Goal: Check status: Check status

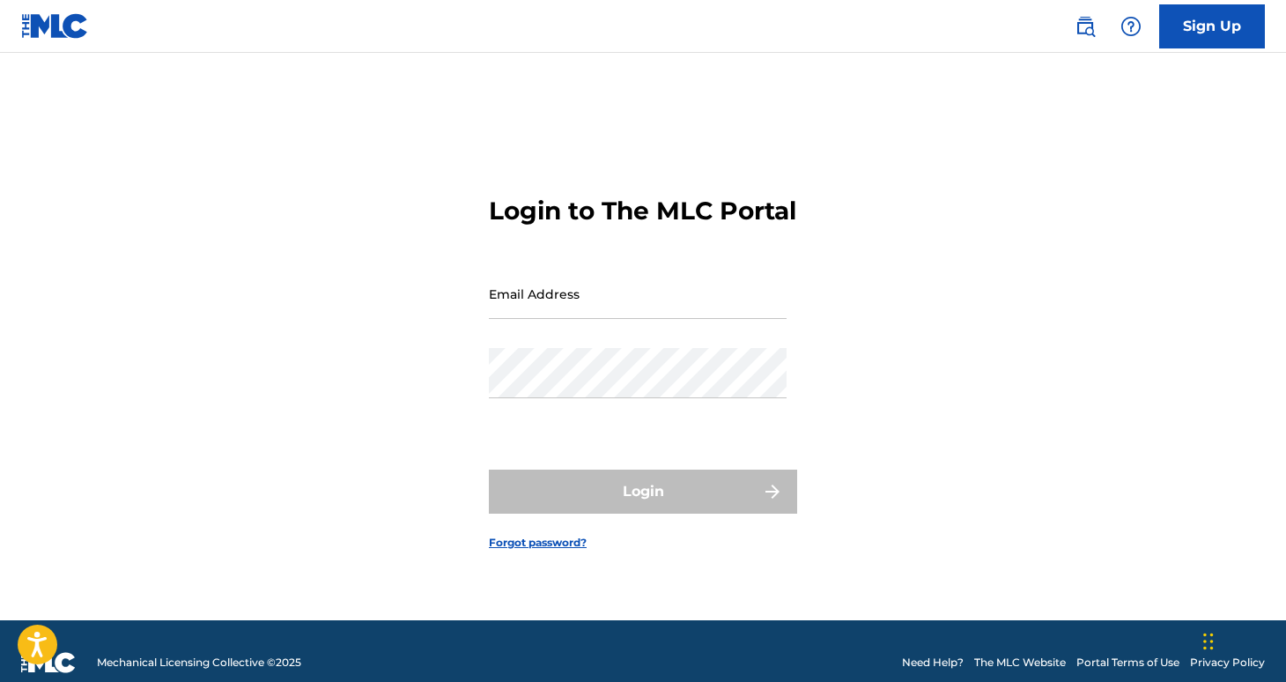
click at [577, 319] on input "Email Address" at bounding box center [638, 294] width 298 height 50
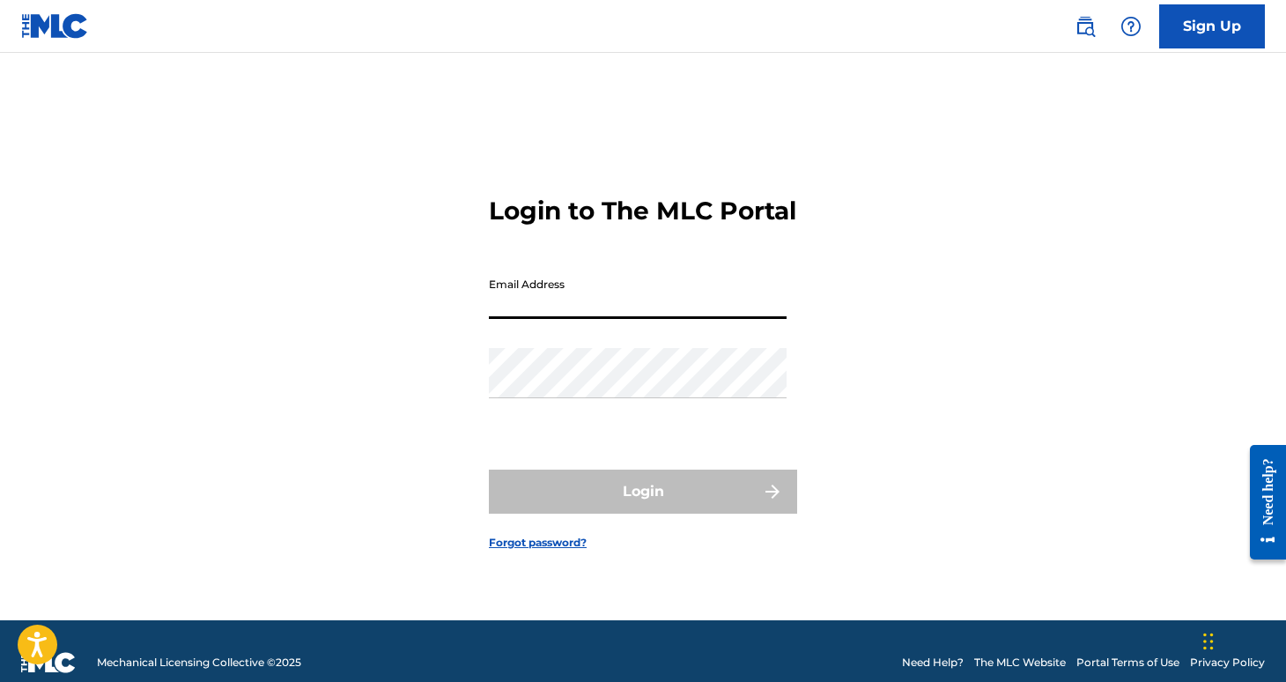
click at [515, 291] on input "Email Address" at bounding box center [638, 294] width 298 height 50
click at [514, 309] on input "Email Address" at bounding box center [638, 294] width 298 height 50
type input "[PERSON_NAME][EMAIL_ADDRESS][DOMAIN_NAME]"
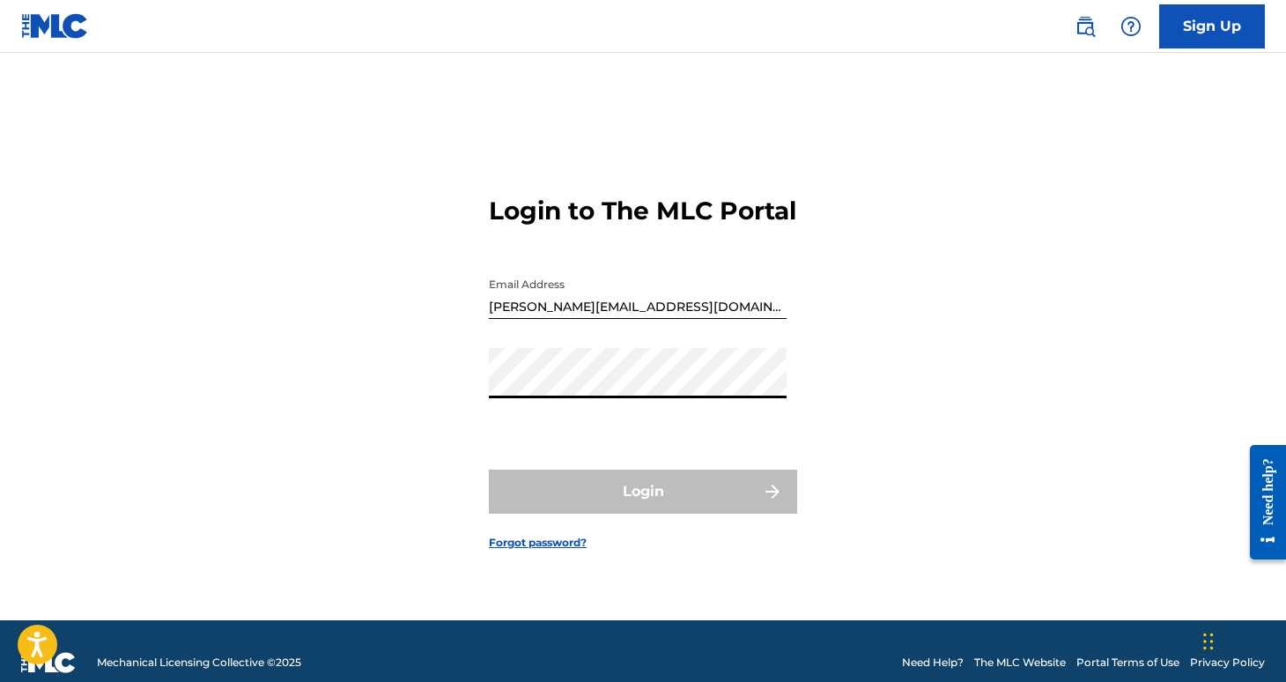
click at [564, 317] on input "[PERSON_NAME][EMAIL_ADDRESS][DOMAIN_NAME]" at bounding box center [638, 294] width 298 height 50
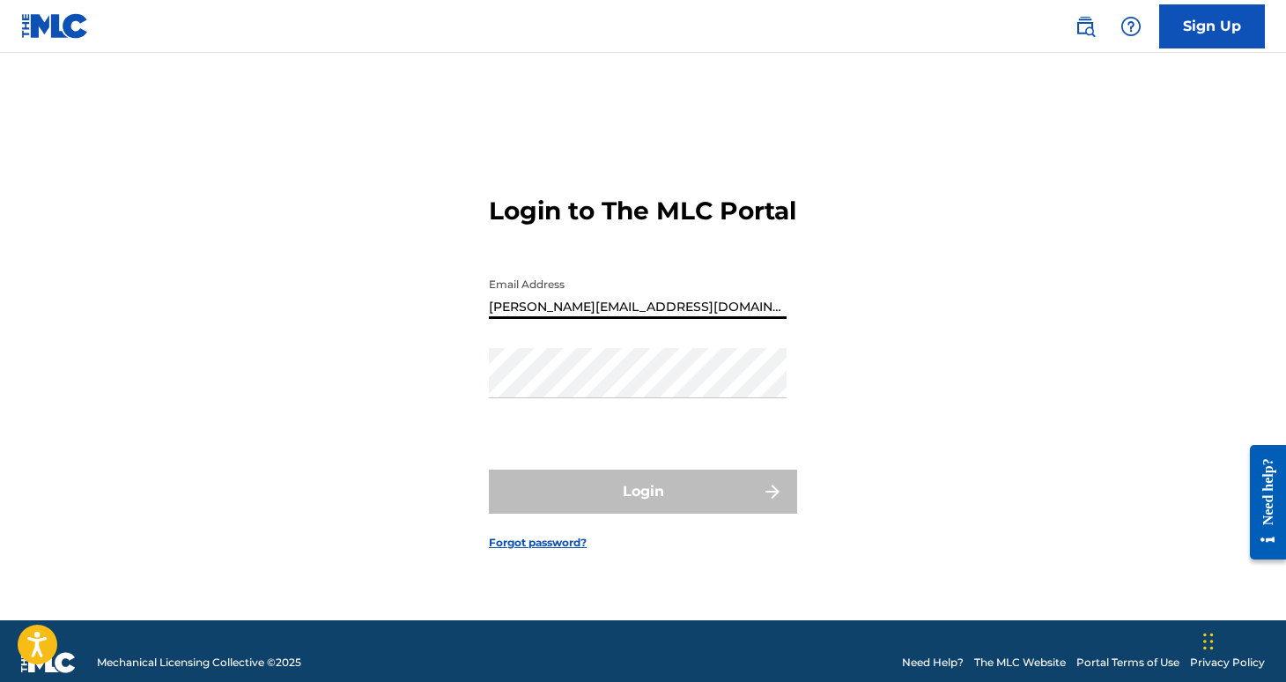
click at [564, 317] on input "[PERSON_NAME][EMAIL_ADDRESS][DOMAIN_NAME]" at bounding box center [638, 294] width 298 height 50
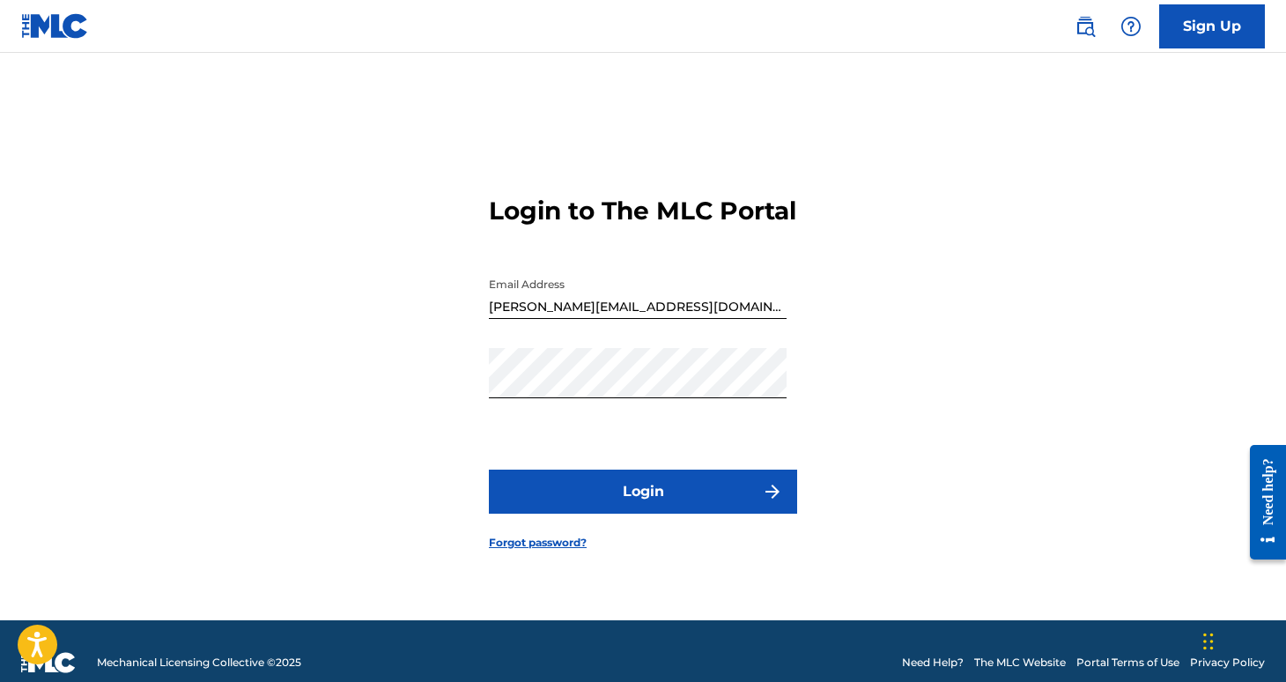
click at [591, 514] on button "Login" at bounding box center [643, 492] width 308 height 44
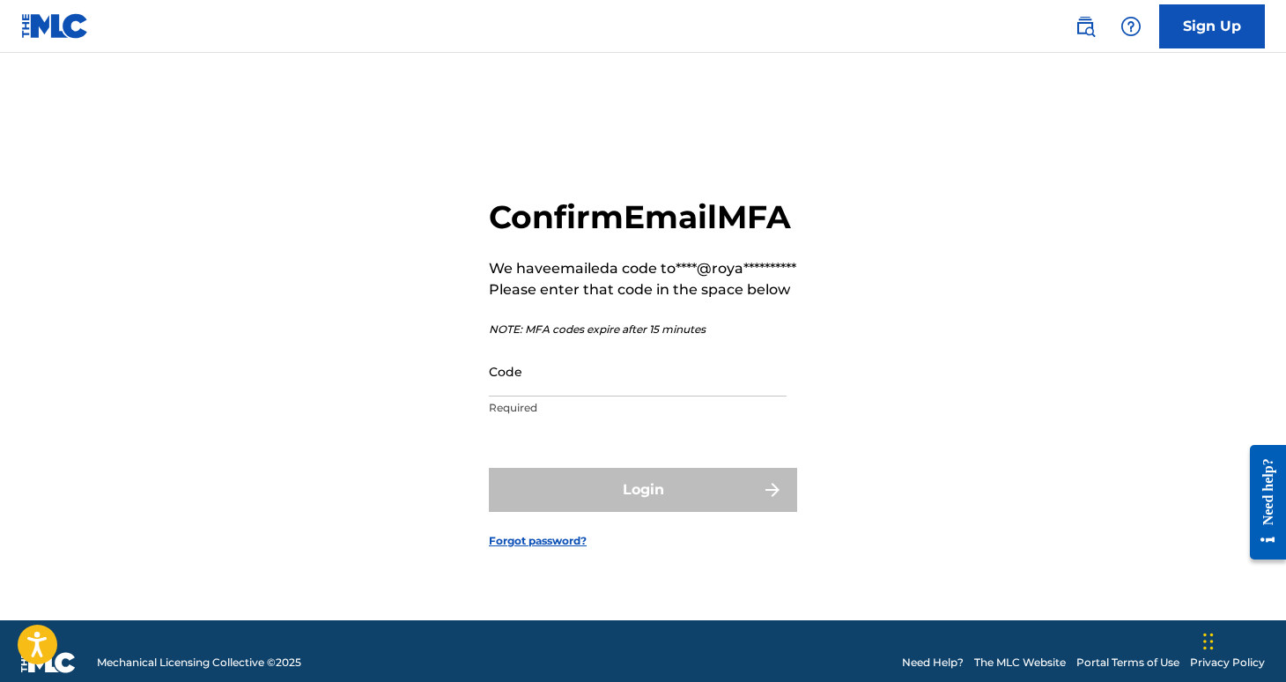
click at [577, 425] on div "Code Required" at bounding box center [638, 385] width 298 height 79
click at [549, 396] on input "Code" at bounding box center [638, 371] width 298 height 50
paste input "081998"
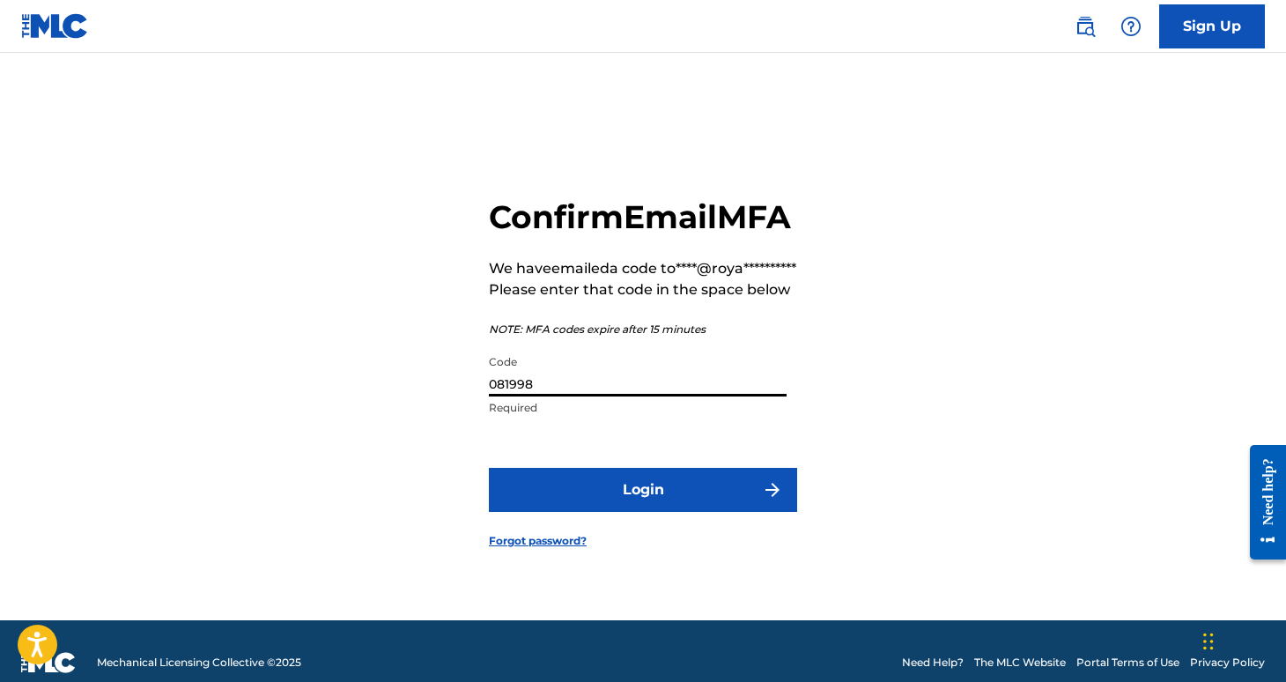
type input "081998"
click at [489, 468] on button "Login" at bounding box center [643, 490] width 308 height 44
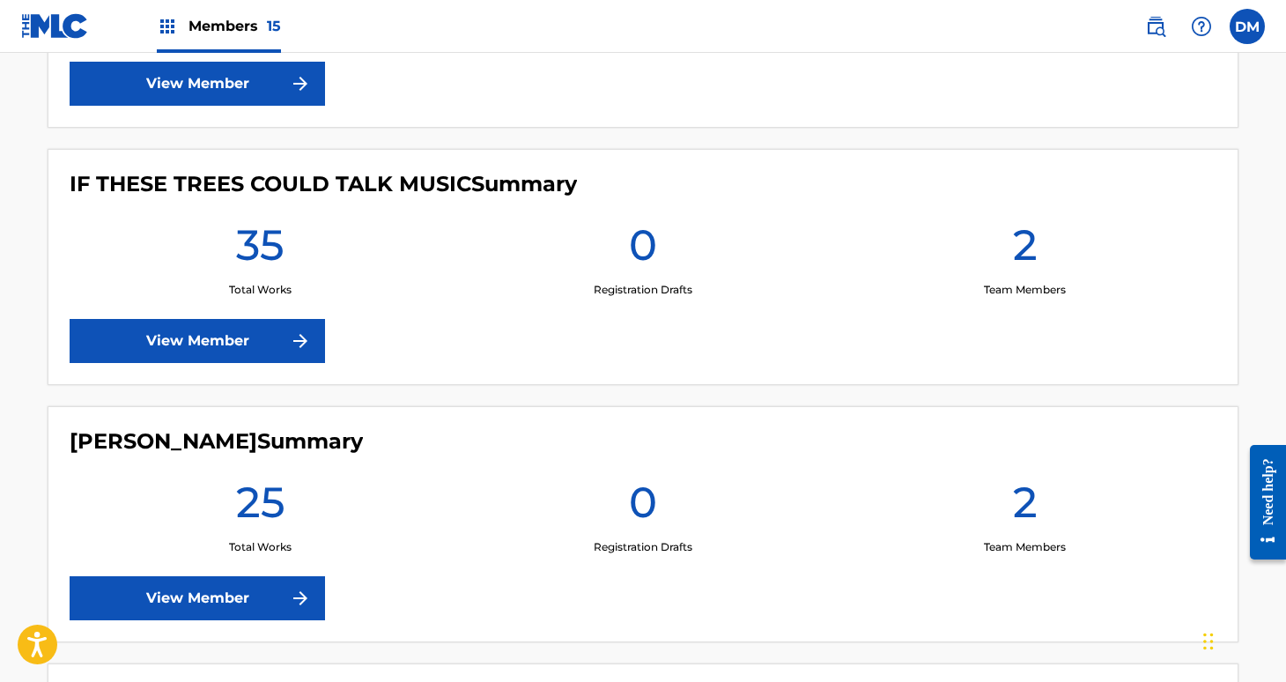
scroll to position [1395, 0]
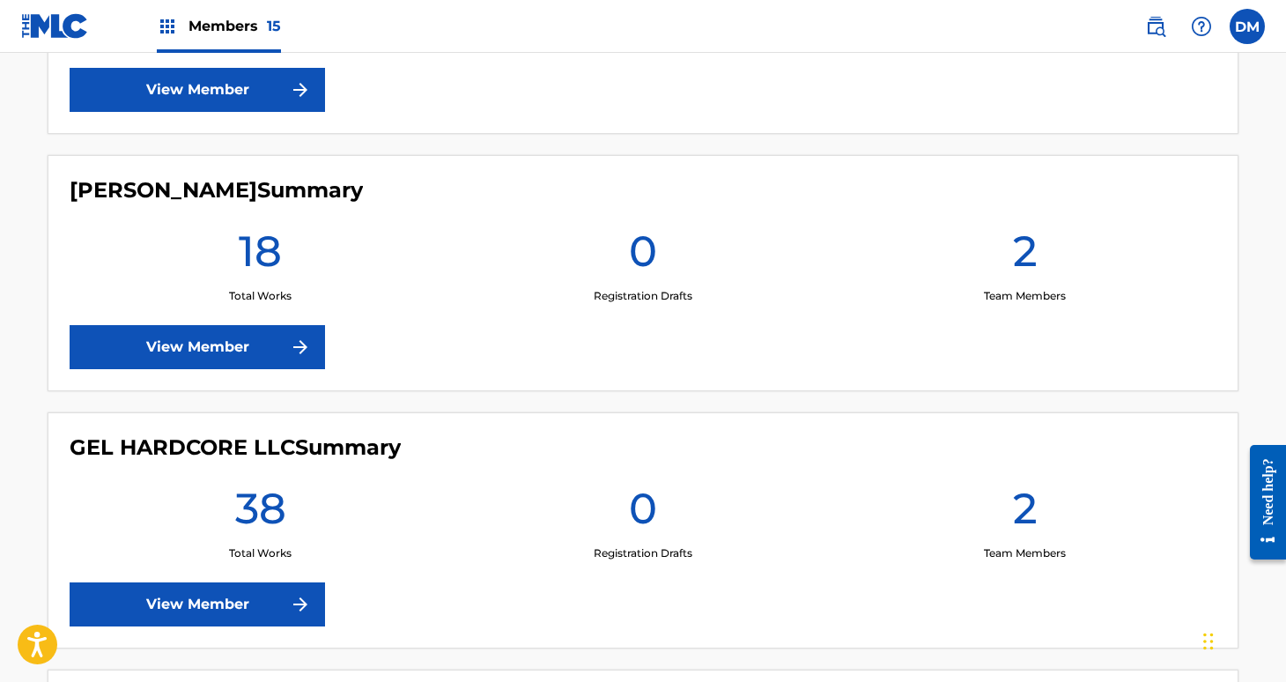
click at [244, 34] on span "Members 15" at bounding box center [235, 26] width 92 height 20
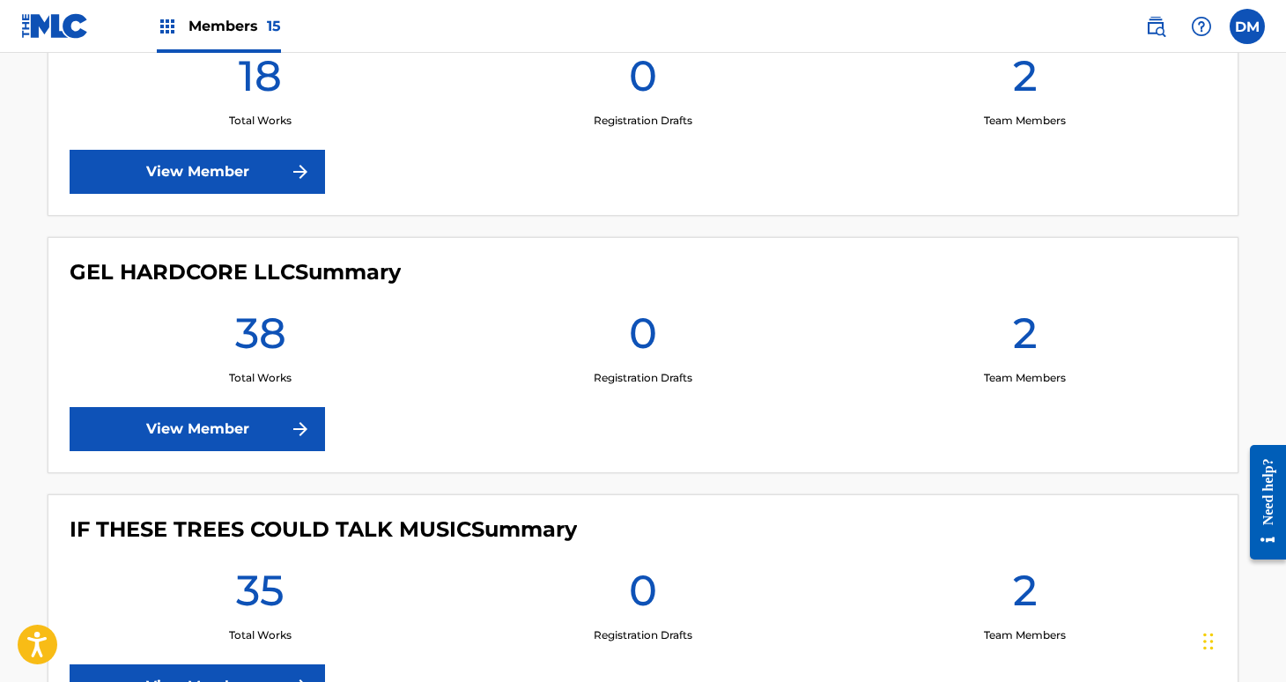
scroll to position [0, 0]
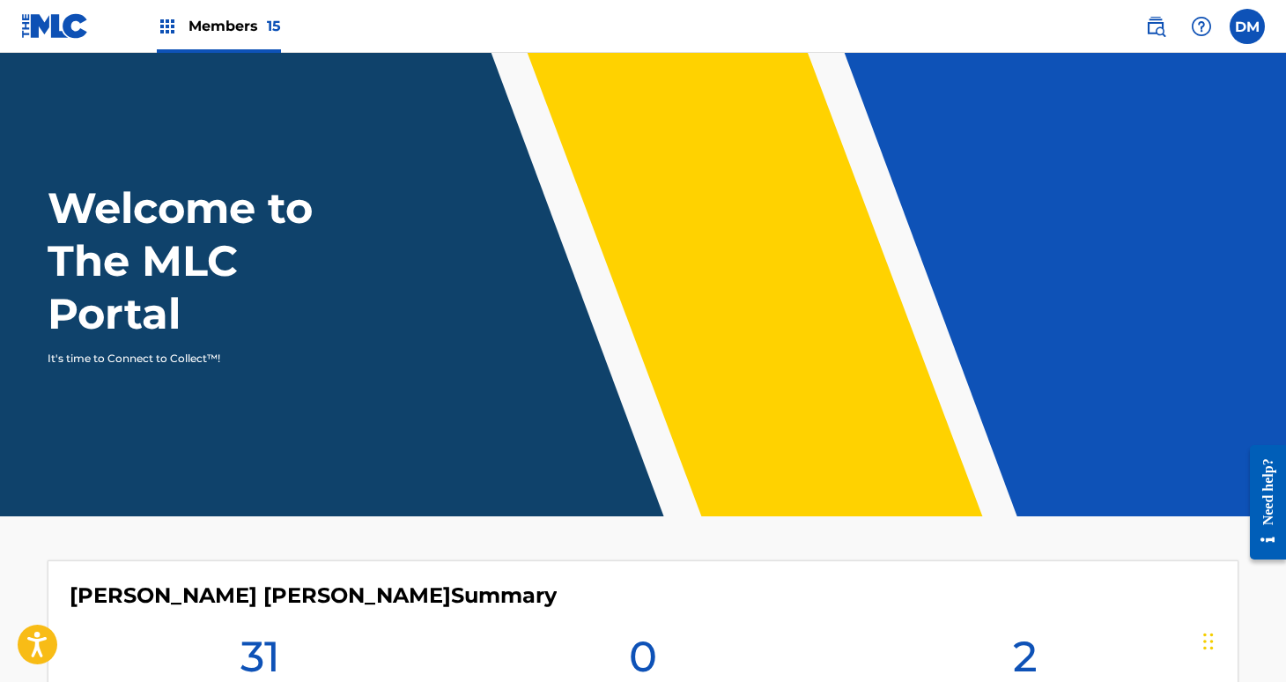
click at [211, 18] on span "Members 15" at bounding box center [235, 26] width 92 height 20
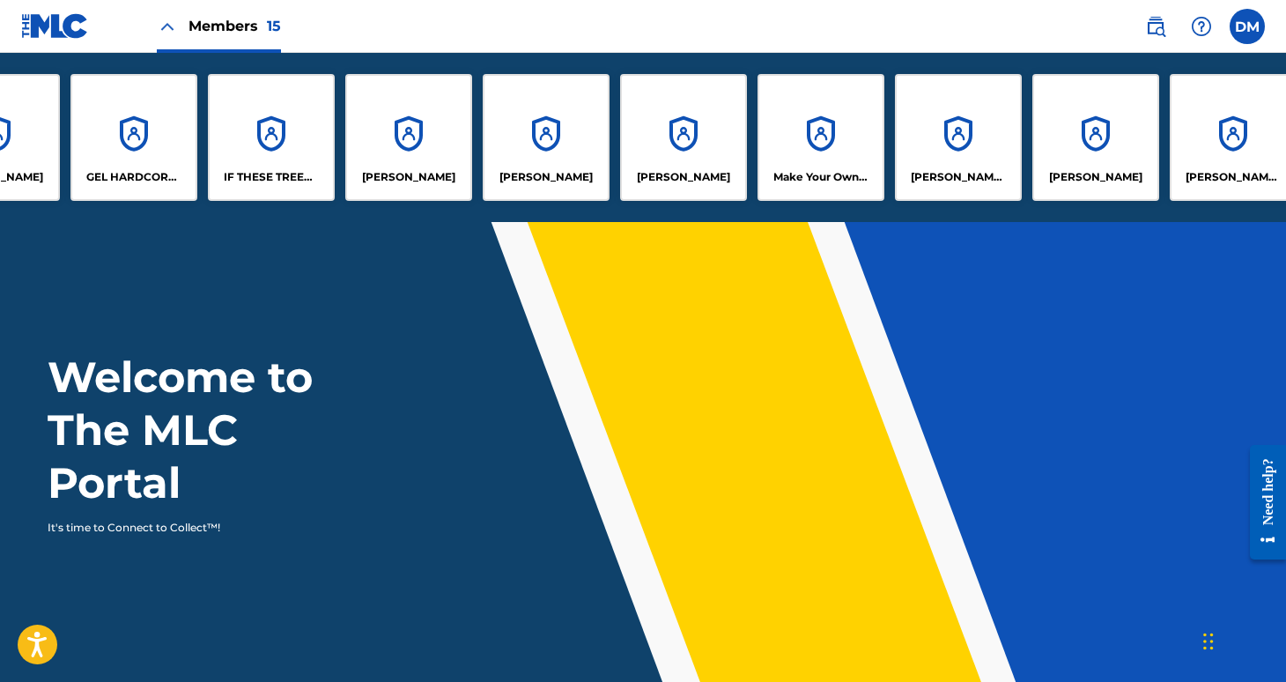
scroll to position [0, 807]
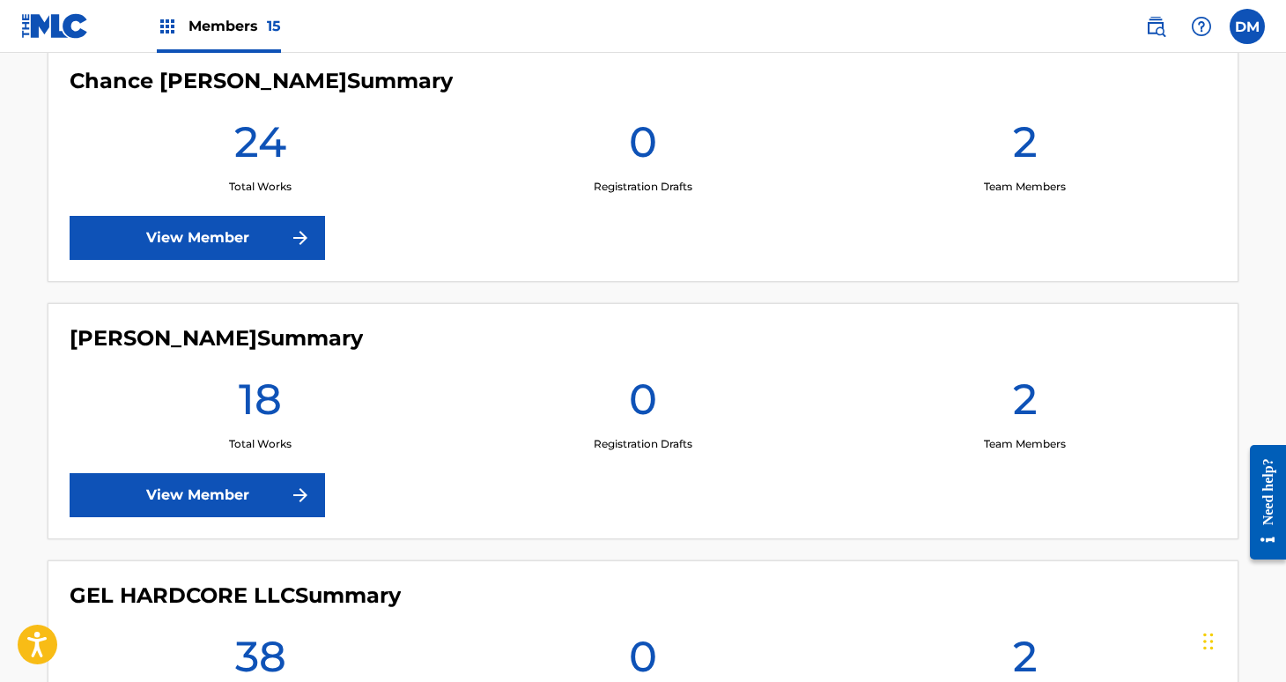
click at [219, 27] on span "Members 15" at bounding box center [235, 26] width 92 height 20
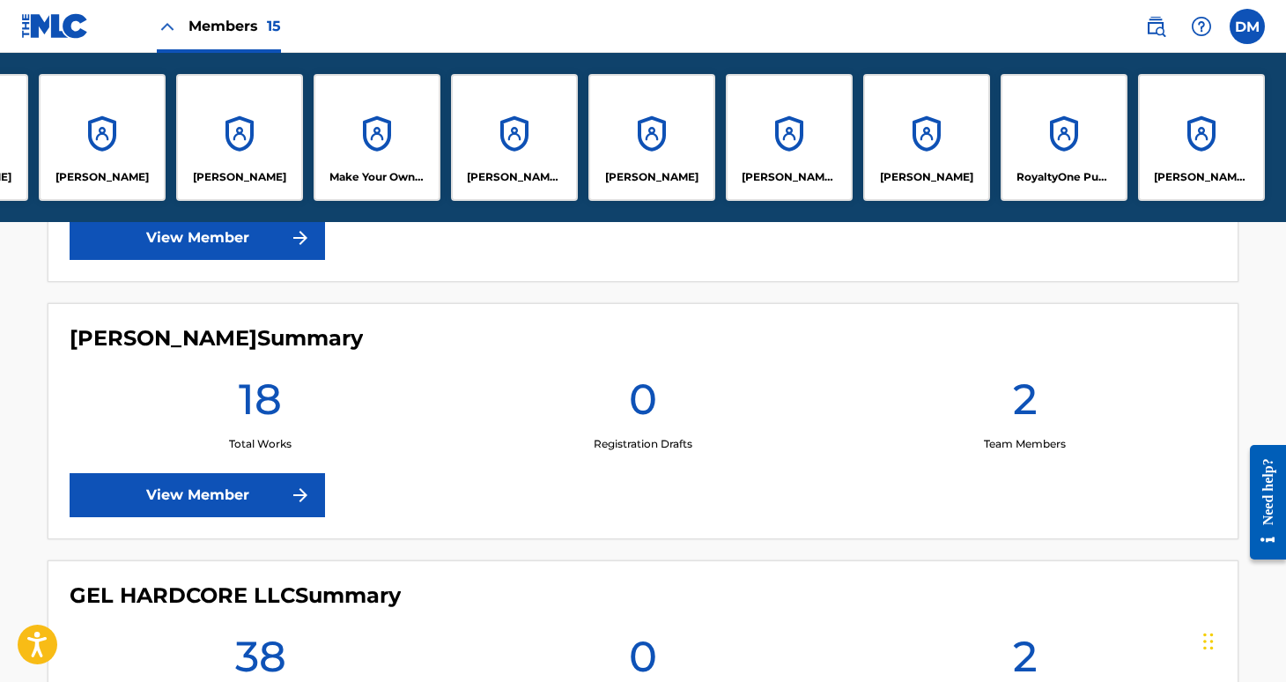
click at [657, 175] on p "[PERSON_NAME]" at bounding box center [651, 177] width 93 height 16
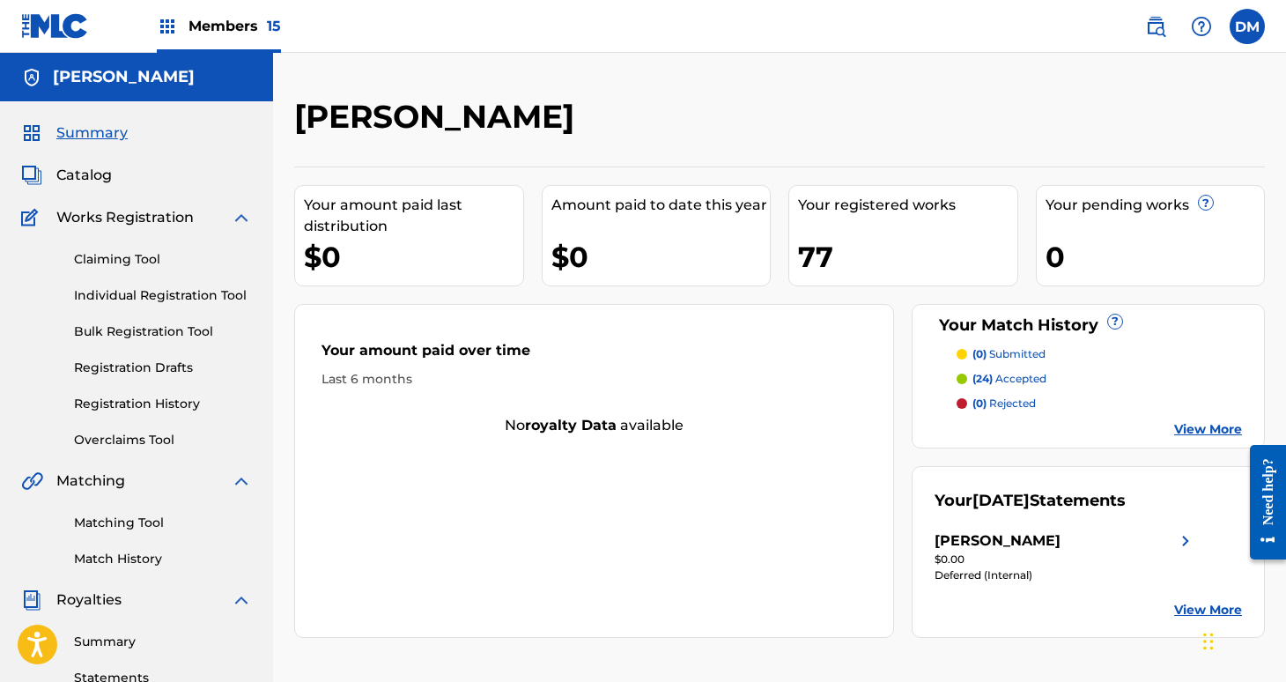
click at [1014, 560] on div "$0.00" at bounding box center [1065, 559] width 261 height 16
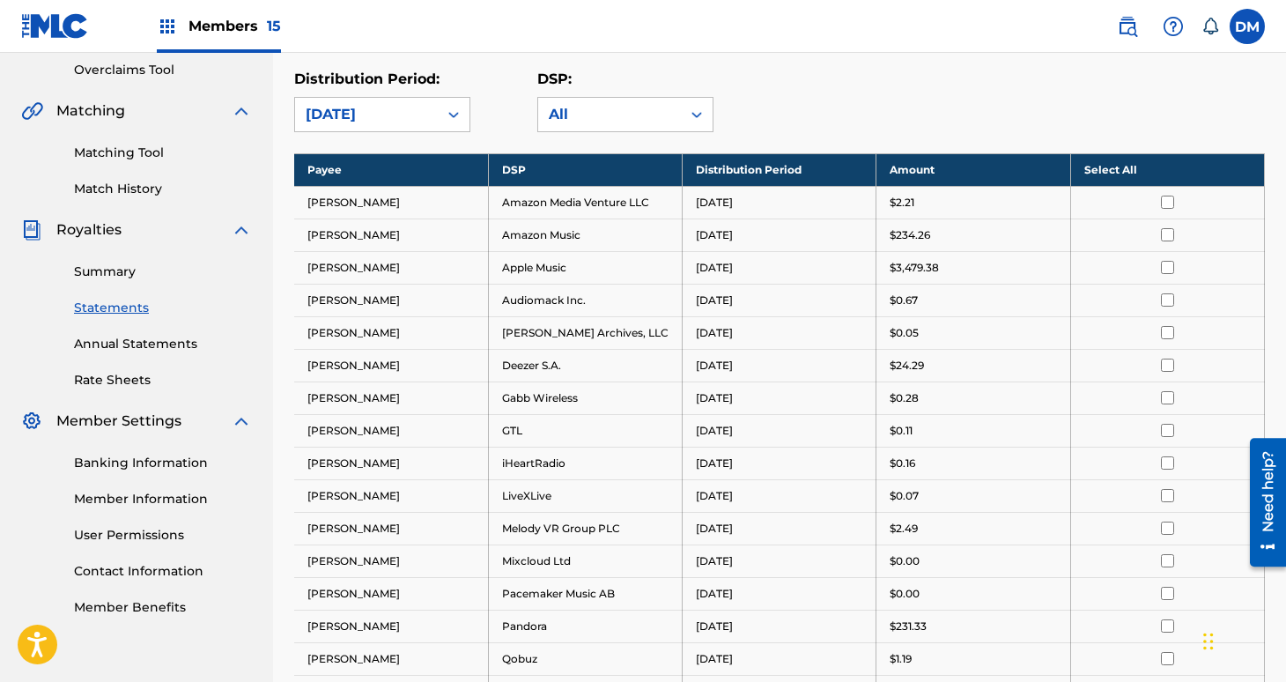
scroll to position [354, 0]
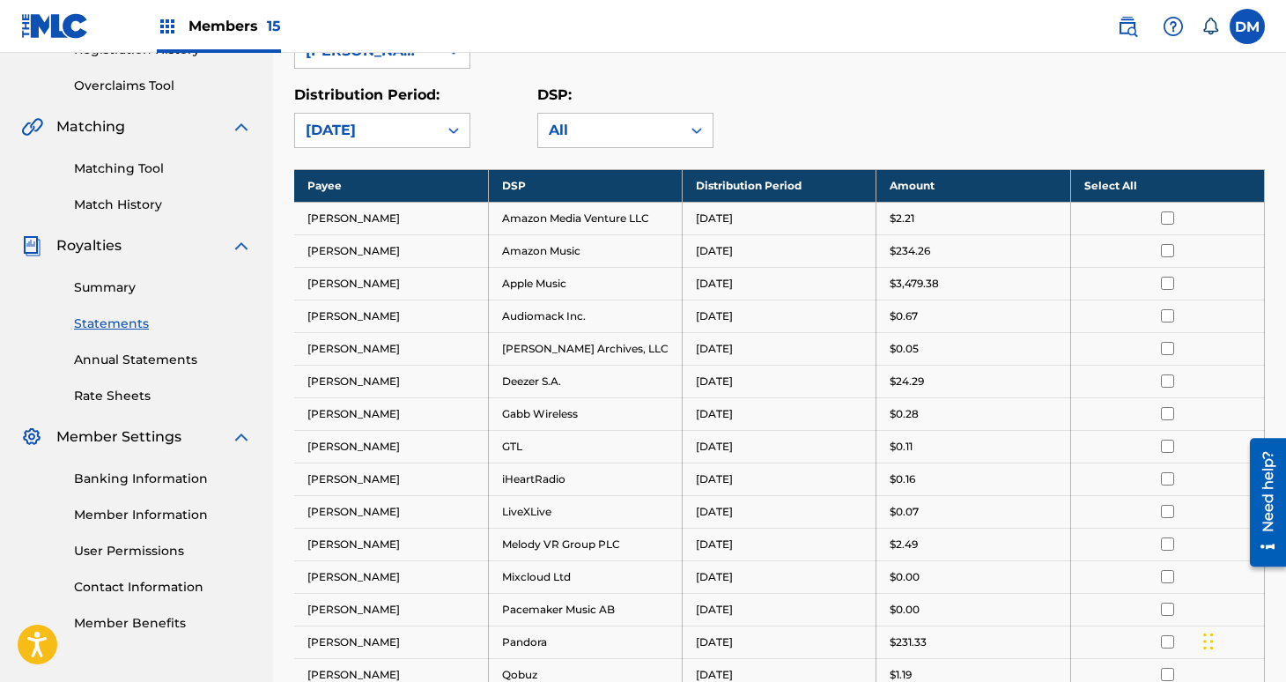
click at [108, 285] on link "Summary" at bounding box center [163, 287] width 178 height 18
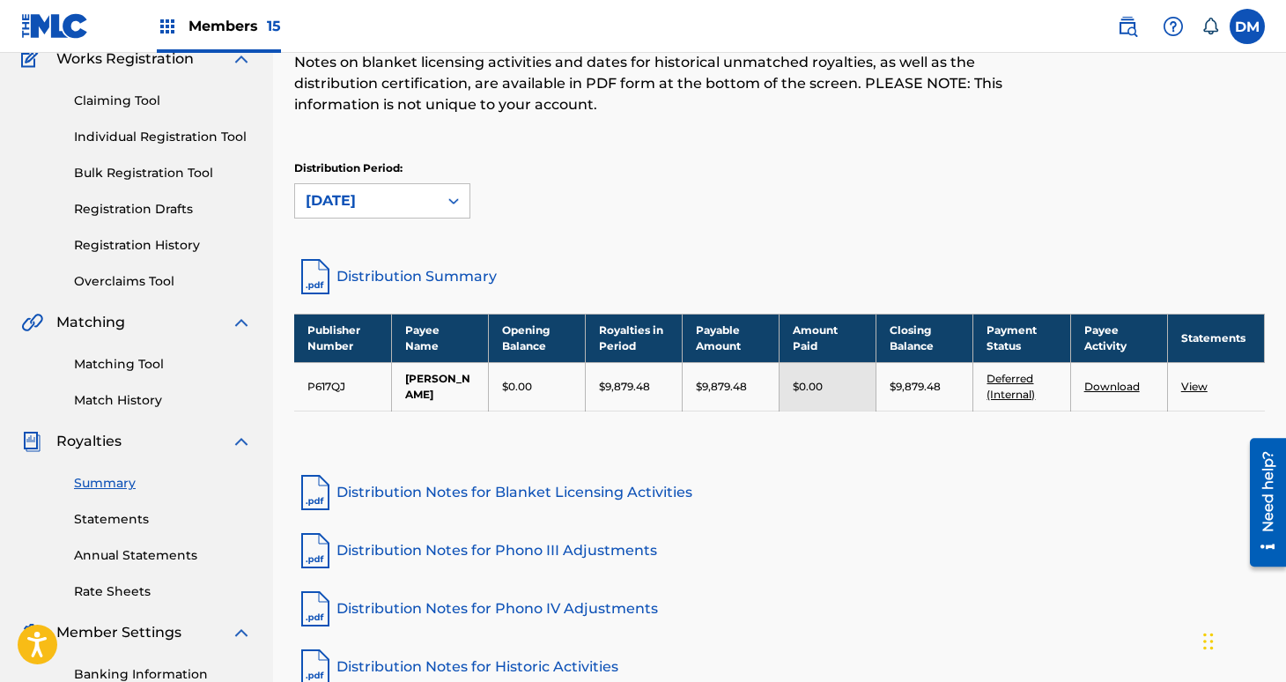
scroll to position [165, 0]
